Goal: Register for event/course

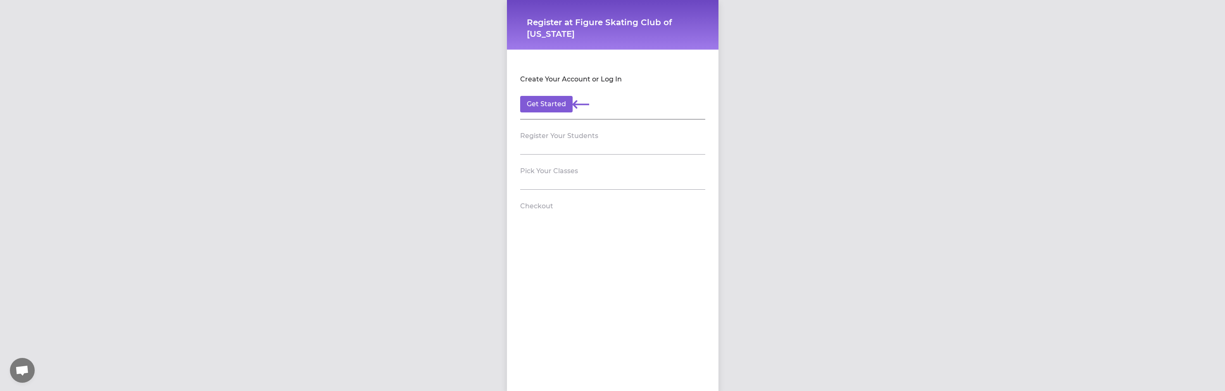
drag, startPoint x: 1030, startPoint y: 245, endPoint x: 1026, endPoint y: 228, distance: 16.9
click at [1028, 242] on div "Register at Figure Skating Club of [US_STATE] Create Your Account or Log In Get…" at bounding box center [612, 195] width 1225 height 391
click at [573, 189] on section "Pick Your Classes" at bounding box center [612, 171] width 185 height 35
click at [552, 102] on button "Get Started" at bounding box center [546, 104] width 52 height 17
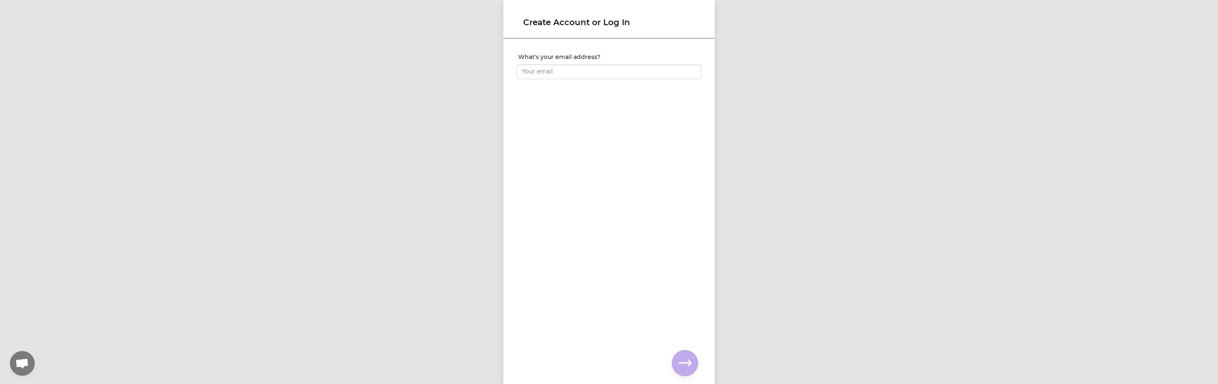
click at [602, 77] on div "What's your email address?" at bounding box center [609, 69] width 185 height 33
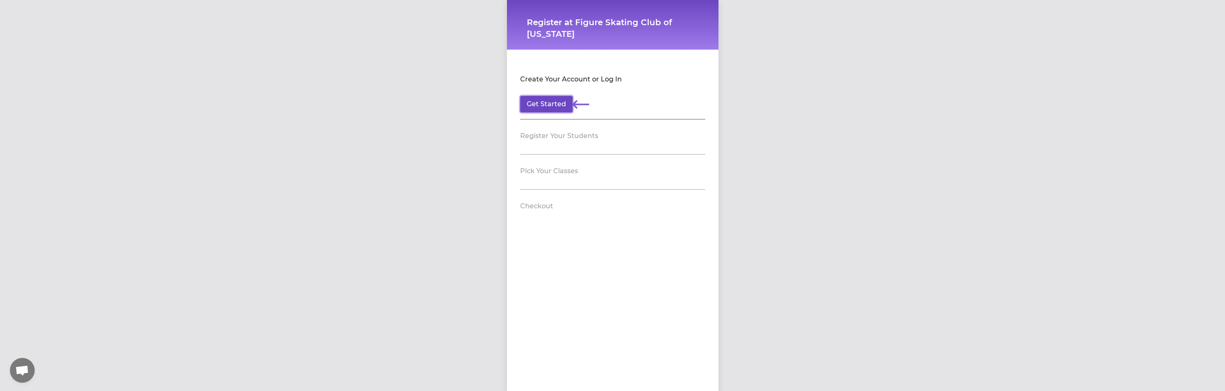
click at [553, 108] on button "Get Started" at bounding box center [546, 104] width 52 height 17
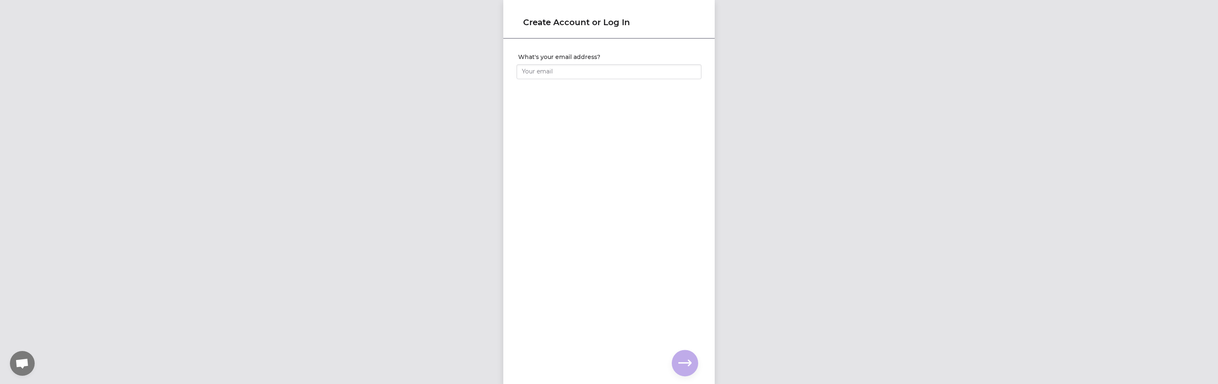
click at [609, 171] on div "What's your email address? You already have an account with us! 🎉 Enter your pa…" at bounding box center [608, 198] width 211 height 317
